Goal: Information Seeking & Learning: Check status

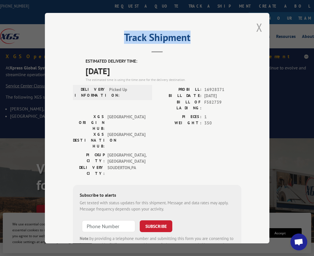
click at [254, 29] on div "Track Shipment ESTIMATED DELIVERY TIME: [DATE] The estimated time is using the …" at bounding box center [157, 128] width 224 height 230
drag, startPoint x: 254, startPoint y: 29, endPoint x: 256, endPoint y: 24, distance: 5.4
click at [256, 24] on button "Close modal" at bounding box center [259, 27] width 6 height 15
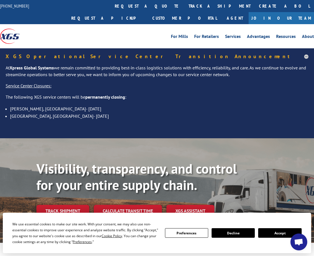
click at [184, 4] on link "track a shipment" at bounding box center [219, 6] width 70 height 12
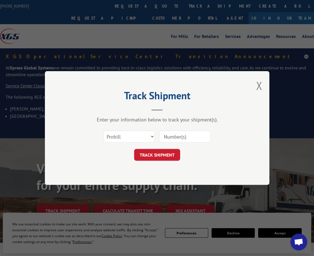
click at [180, 134] on input at bounding box center [185, 136] width 52 height 12
paste input "17349402"
type input "17349402"
click at [156, 153] on button "TRACK SHIPMENT" at bounding box center [157, 155] width 46 height 12
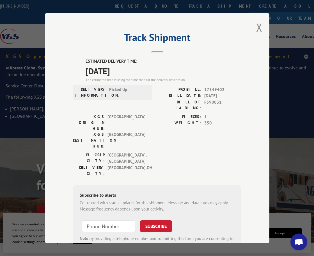
click at [253, 26] on div "Track Shipment ESTIMATED DELIVERY TIME: [DATE] The estimated time is using the …" at bounding box center [157, 128] width 224 height 230
click at [256, 27] on button "Close modal" at bounding box center [259, 27] width 6 height 15
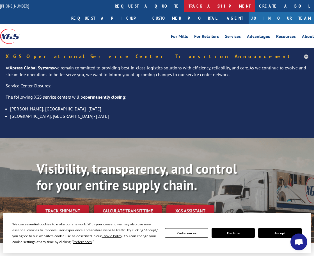
click at [184, 6] on link "track a shipment" at bounding box center [219, 6] width 70 height 12
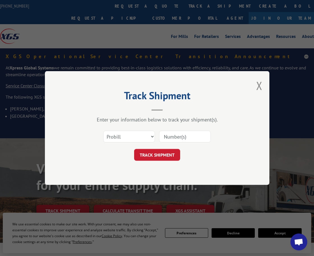
drag, startPoint x: 183, startPoint y: 140, endPoint x: 182, endPoint y: 136, distance: 3.7
click at [183, 139] on input at bounding box center [185, 136] width 52 height 12
paste input "17349403"
type input "17349403"
click at [167, 149] on button "TRACK SHIPMENT" at bounding box center [157, 155] width 46 height 12
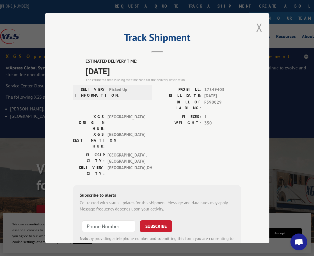
click at [256, 26] on button "Close modal" at bounding box center [259, 27] width 6 height 15
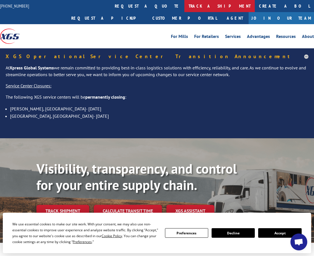
click at [184, 6] on link "track a shipment" at bounding box center [219, 6] width 70 height 12
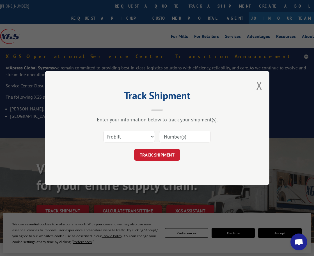
click at [186, 139] on input at bounding box center [185, 136] width 52 height 12
paste input "17349404"
type input "17349404"
click at [160, 150] on button "TRACK SHIPMENT" at bounding box center [157, 155] width 46 height 12
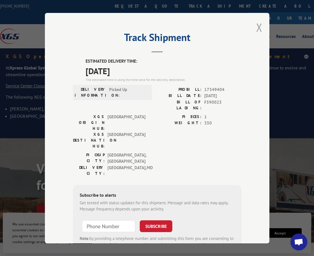
click at [259, 25] on button "Close modal" at bounding box center [259, 27] width 6 height 15
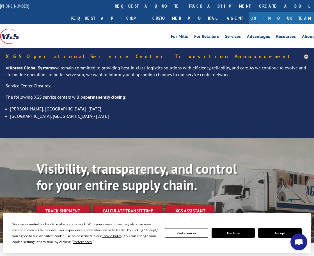
click at [184, 8] on link "track a shipment" at bounding box center [219, 6] width 70 height 12
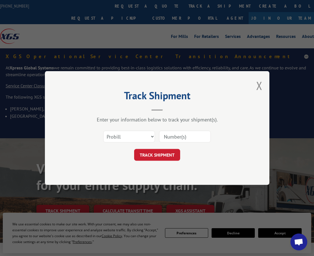
click at [169, 135] on input at bounding box center [185, 136] width 52 height 12
paste input "17349406"
type input "17349406"
click at [150, 156] on button "TRACK SHIPMENT" at bounding box center [157, 155] width 46 height 12
